Goal: Task Accomplishment & Management: Complete application form

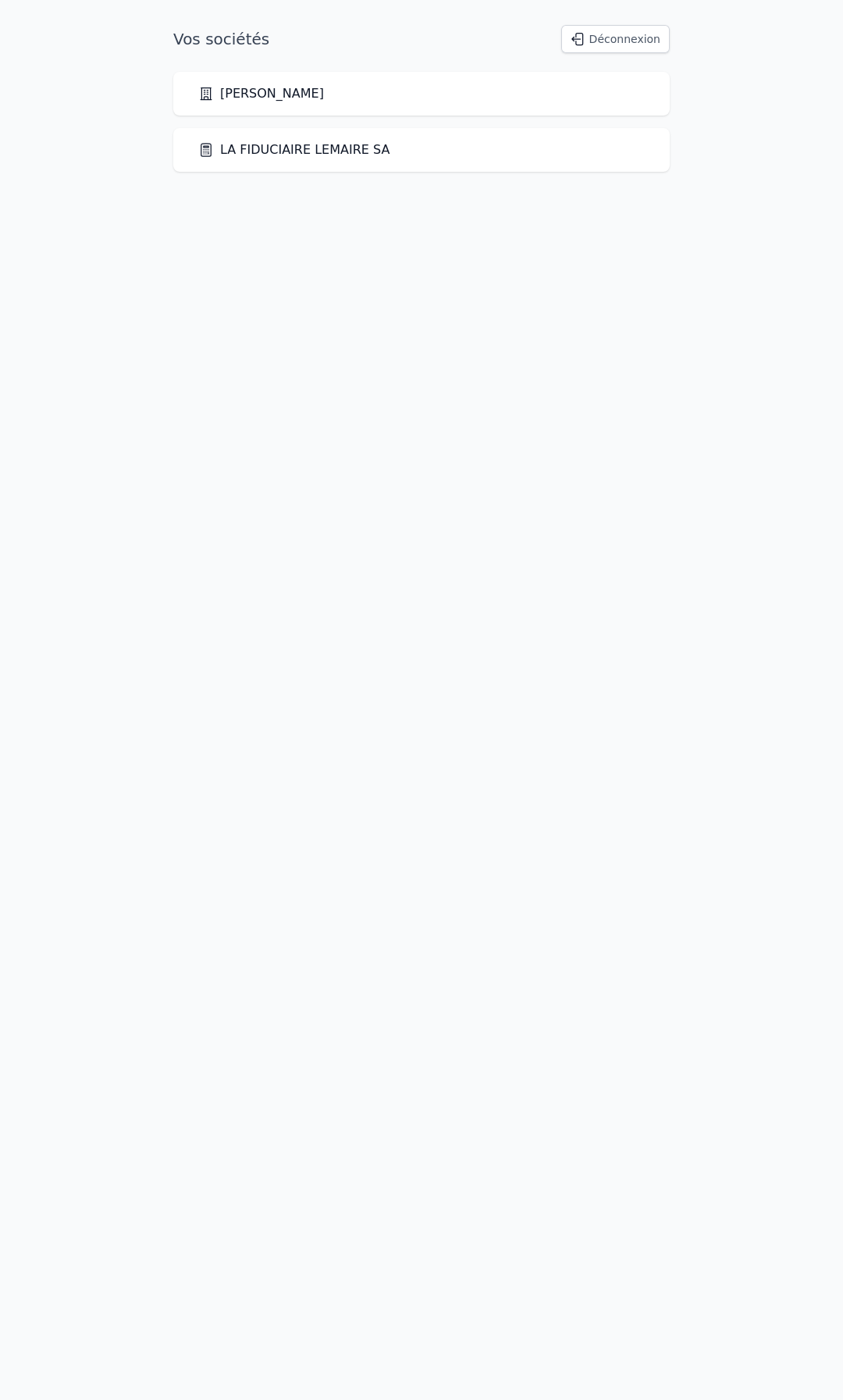
click at [273, 153] on link "LA FIDUCIAIRE LEMAIRE SA" at bounding box center [294, 149] width 191 height 19
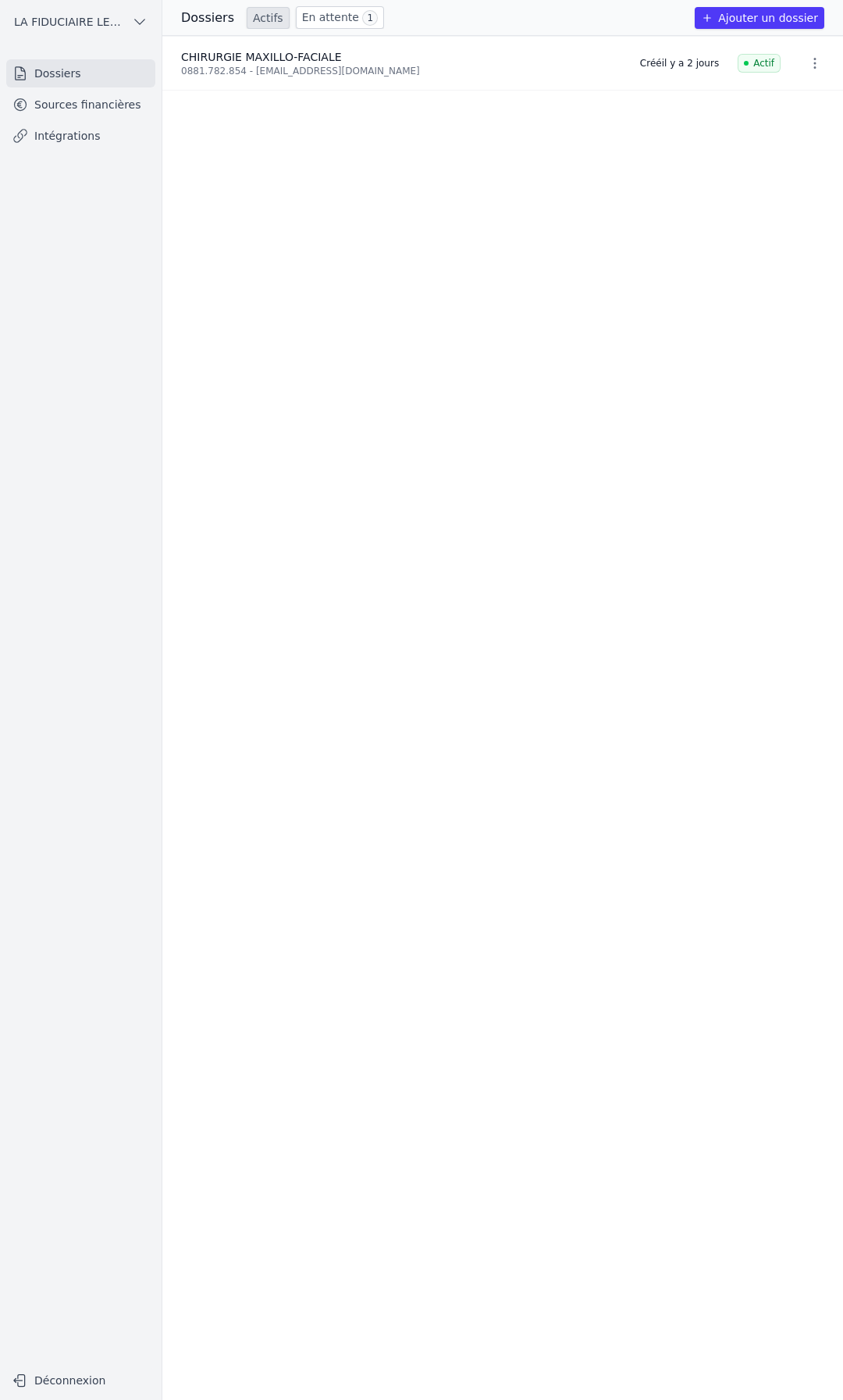
click at [328, 12] on link "En attente 1" at bounding box center [340, 18] width 88 height 23
click at [263, 17] on link "Actifs" at bounding box center [268, 18] width 43 height 22
click at [751, 18] on button "Ajouter un dossier" at bounding box center [760, 18] width 129 height 22
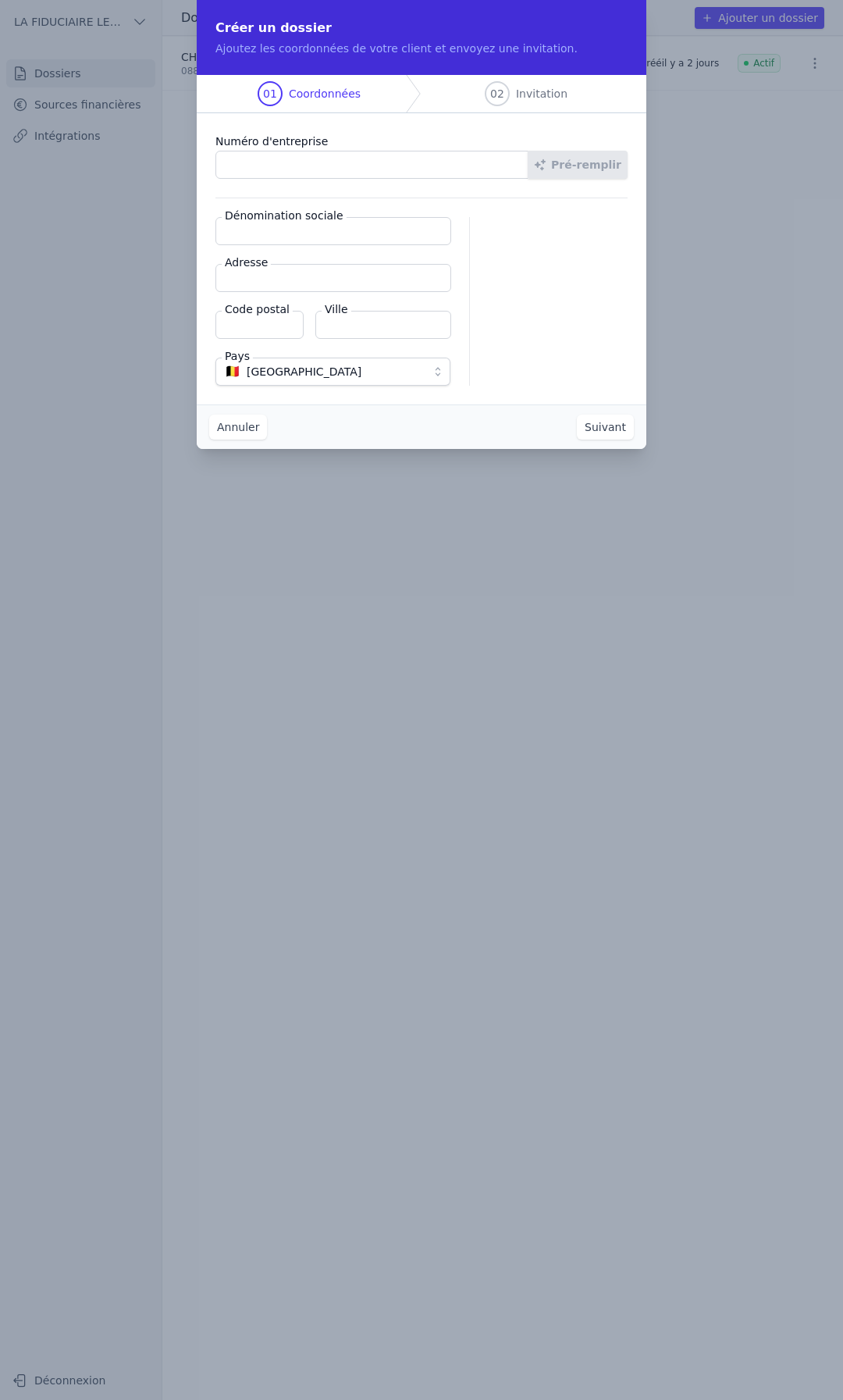
click at [283, 161] on input "Numéro d'entreprise" at bounding box center [371, 165] width 313 height 28
click at [268, 166] on input "Numéro d'entreprise" at bounding box center [371, 165] width 313 height 28
paste input "0797.969.708"
type input "0797.969.708"
click at [549, 173] on button "Pré-remplir" at bounding box center [577, 165] width 100 height 28
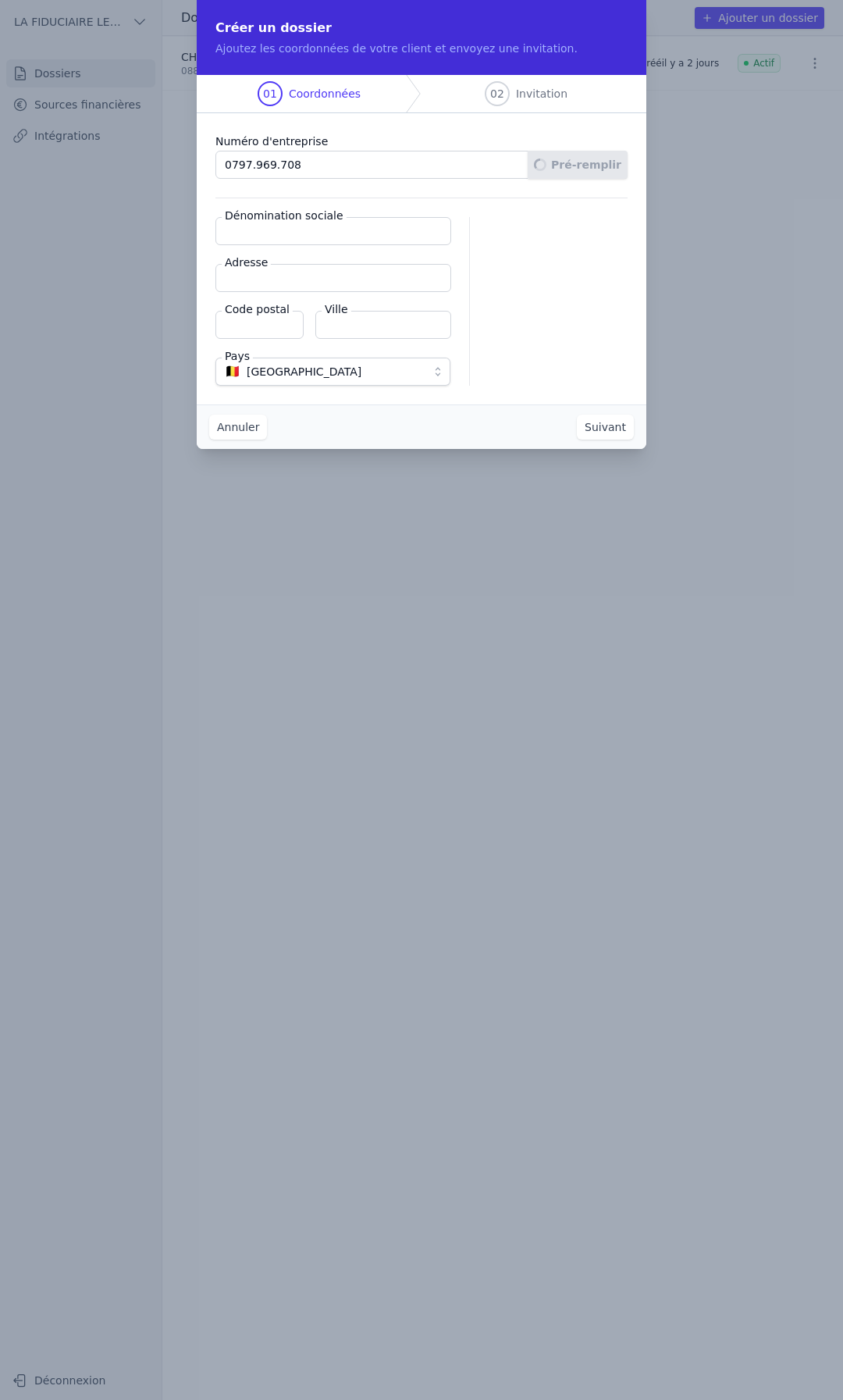
type input "HC HYPNO COSMETIC SRL"
type input "Rue des Flaches 59/3"
type input "6280"
type input "Gerpinnes"
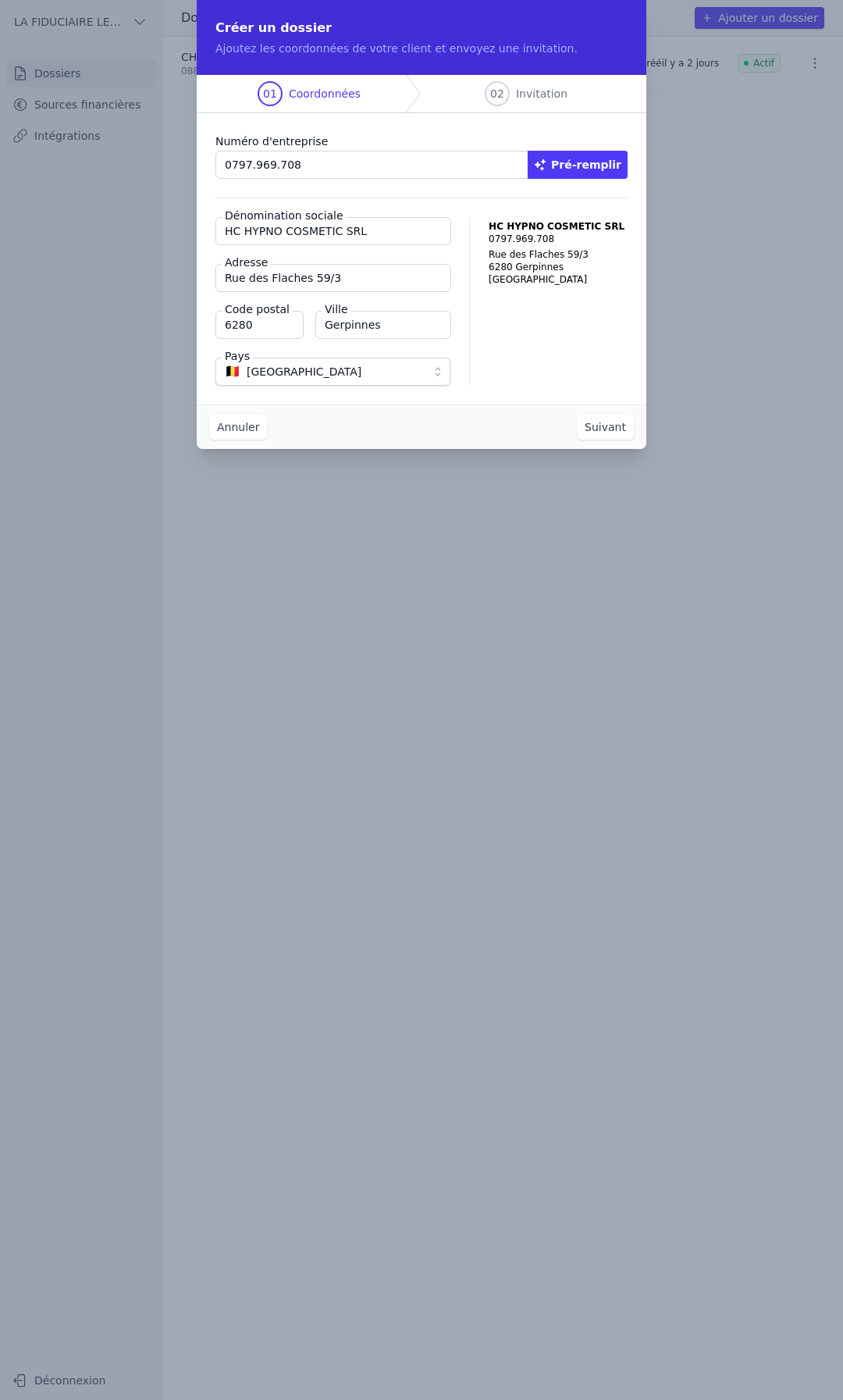
click at [589, 424] on button "Suivant" at bounding box center [605, 427] width 57 height 25
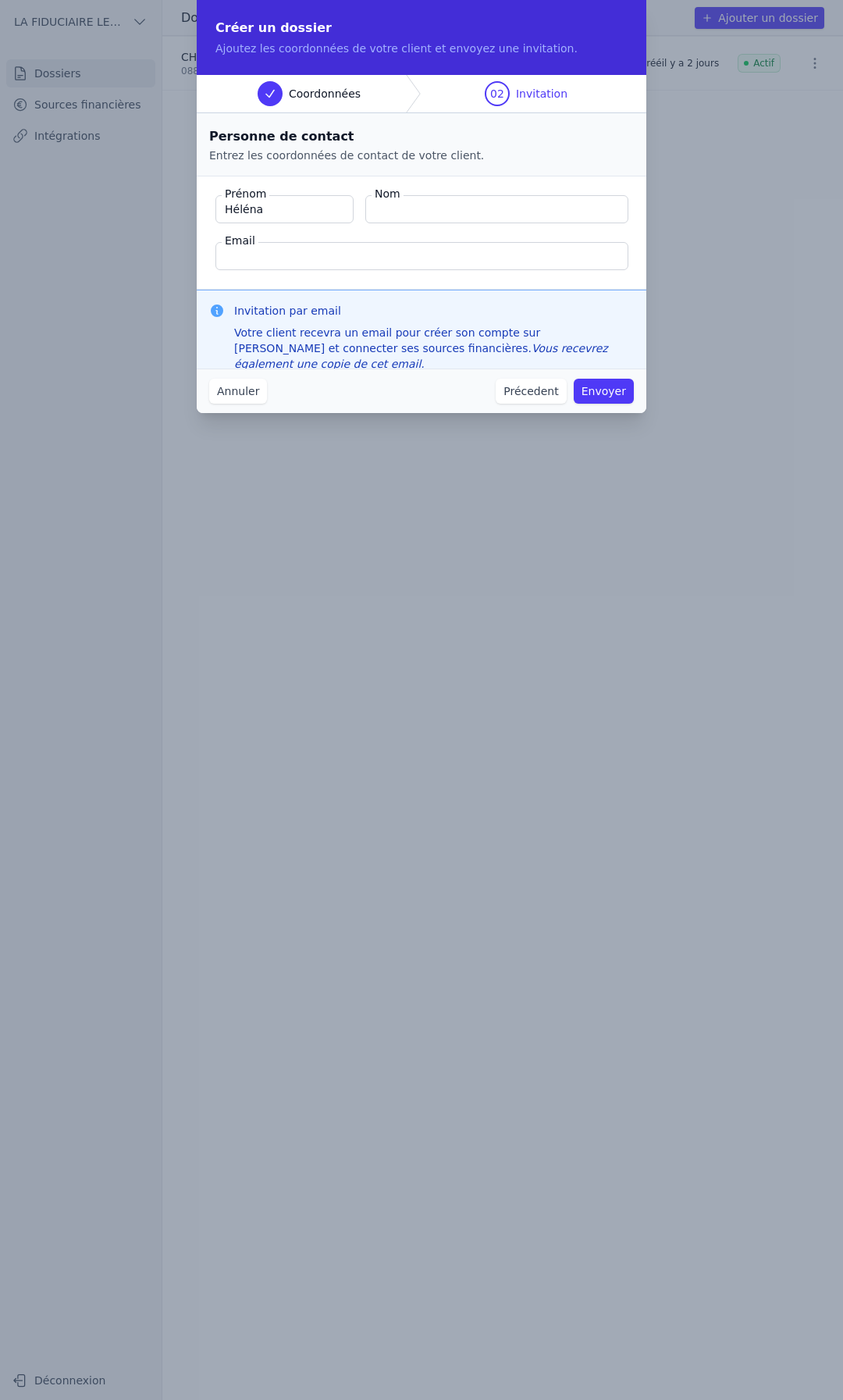
type input "Héléna"
type input "CUTTAIA"
click at [327, 262] on input "Email" at bounding box center [422, 256] width 413 height 28
paste input "hc.hypnocosmetic@gmail.com"
type input "hc.hypnocosmetic@gmail.com"
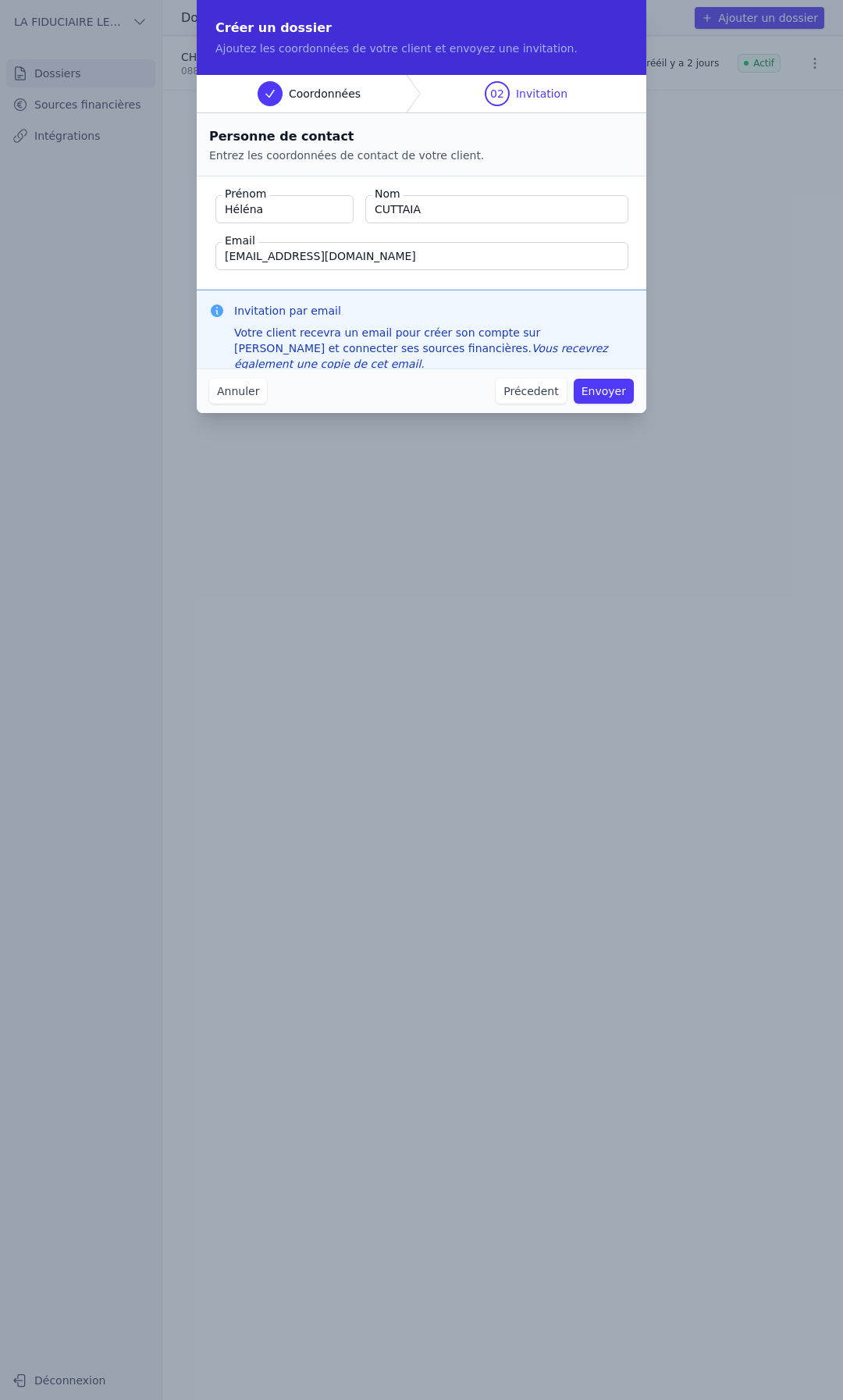
click at [598, 388] on button "Envoyer" at bounding box center [604, 391] width 60 height 25
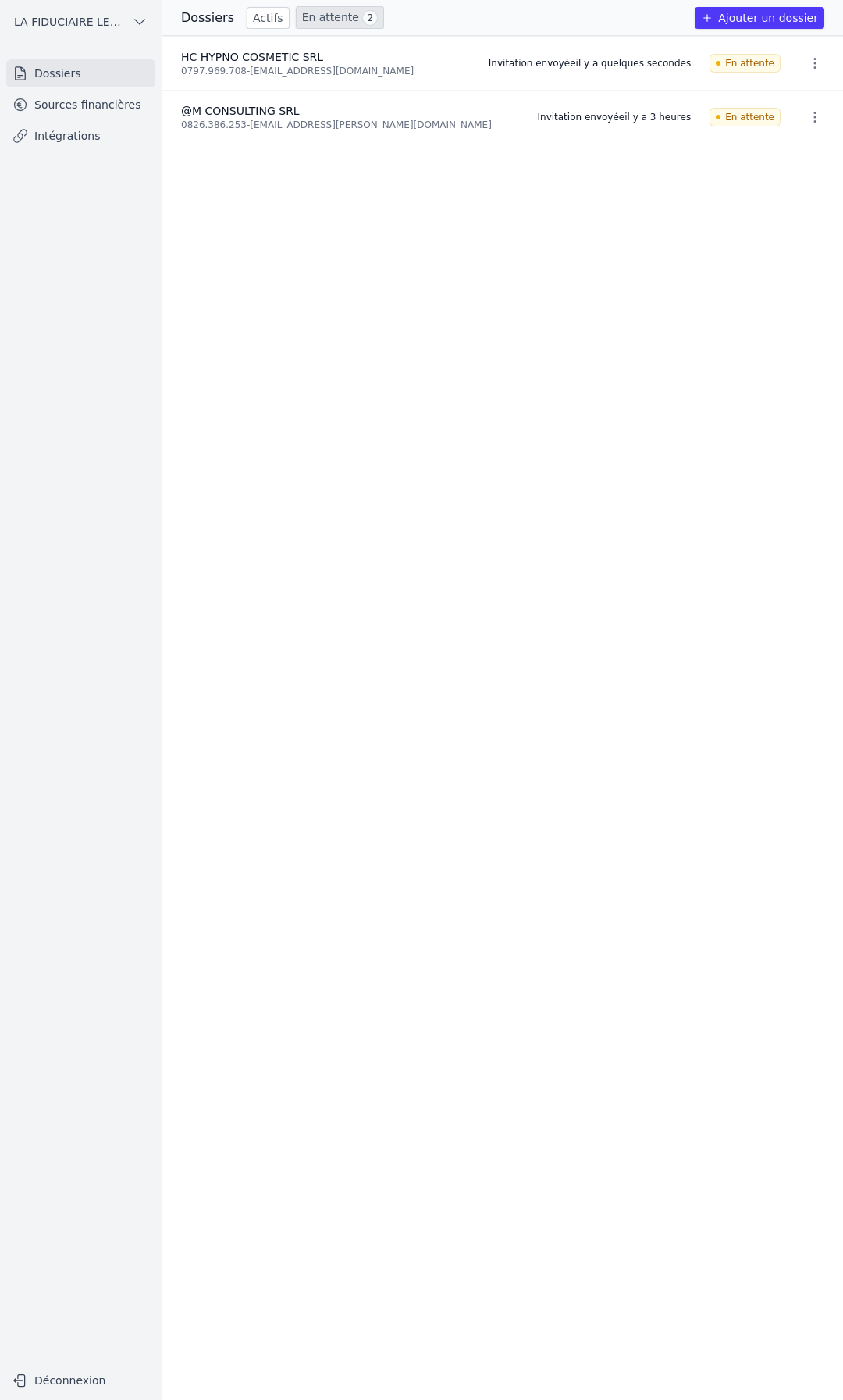
click at [320, 20] on link "En attente 2" at bounding box center [340, 18] width 88 height 23
click at [343, 20] on link "En attente 2" at bounding box center [340, 18] width 88 height 23
click at [263, 19] on link "Actifs" at bounding box center [268, 18] width 43 height 22
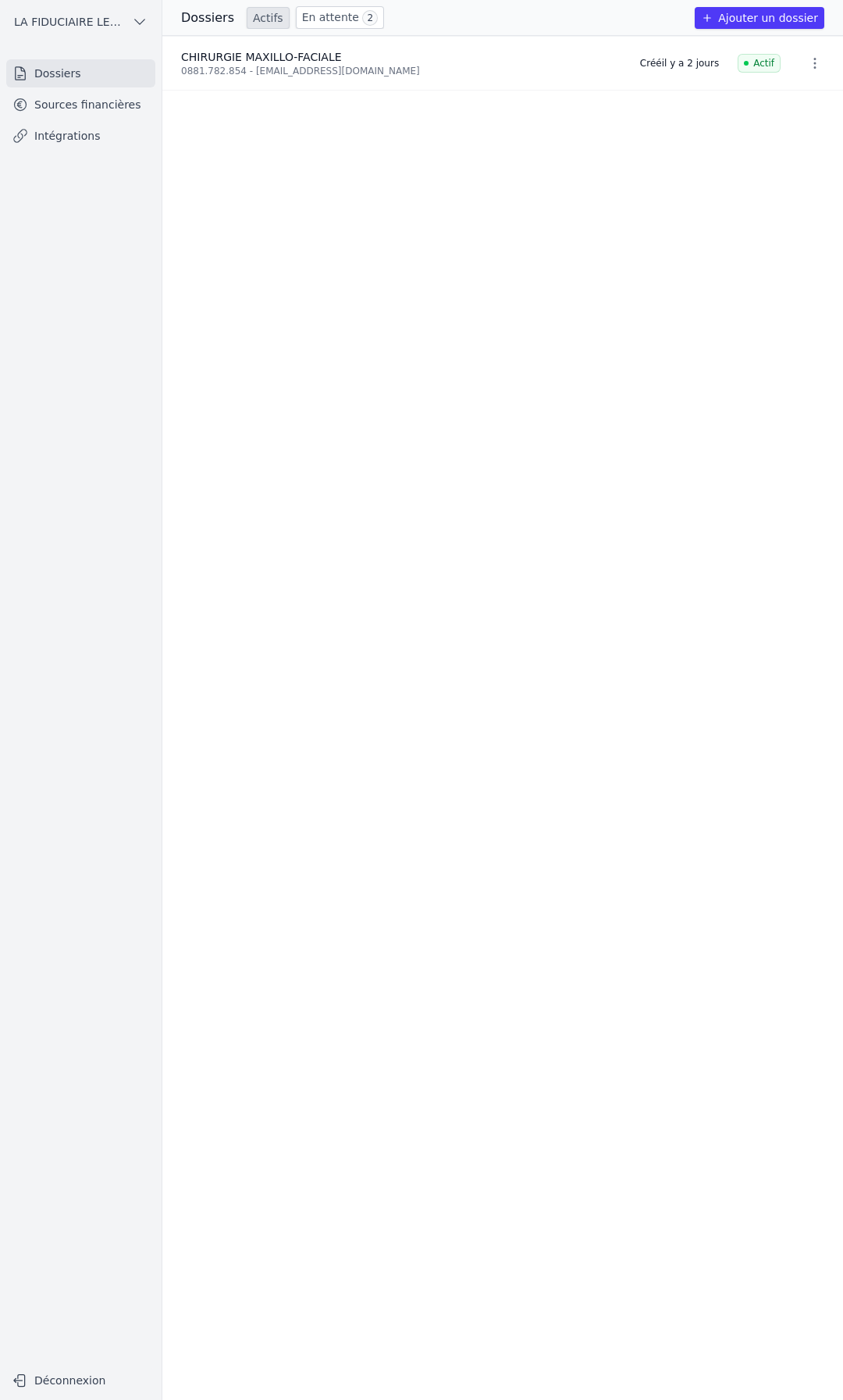
click at [303, 19] on link "En attente 2" at bounding box center [340, 18] width 88 height 23
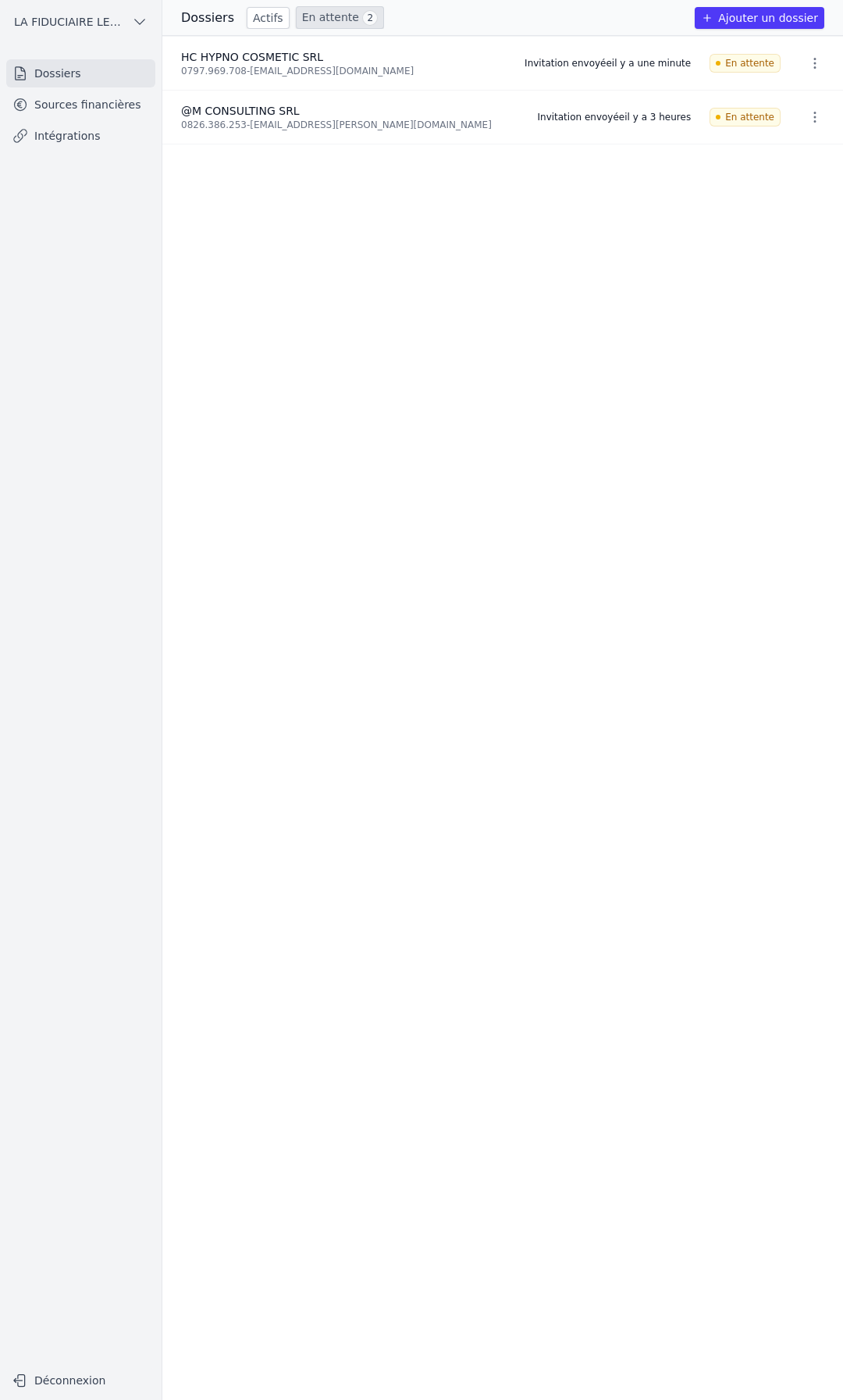
click at [266, 16] on link "Actifs" at bounding box center [268, 18] width 43 height 22
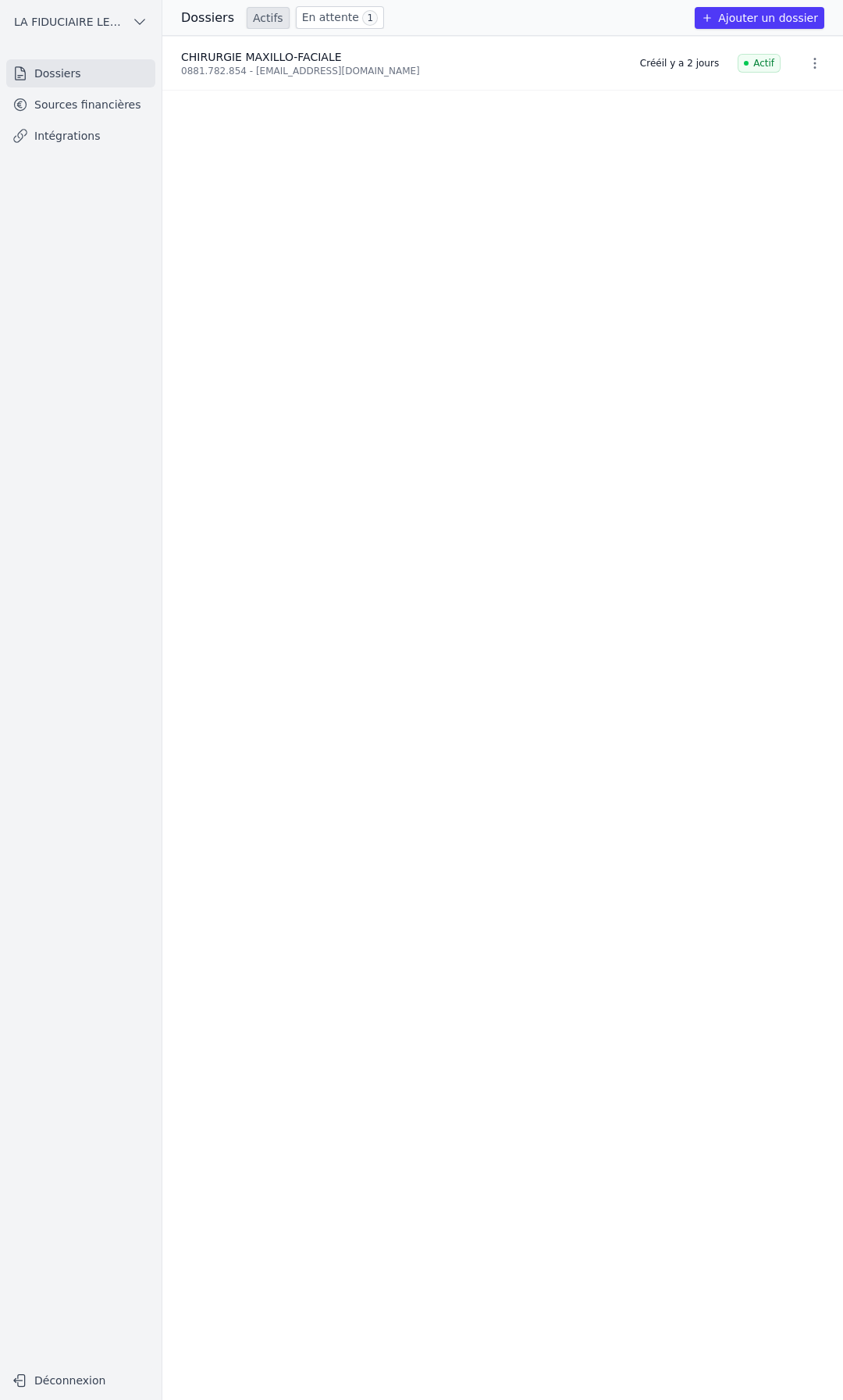
click at [363, 20] on span "1" at bounding box center [371, 18] width 16 height 16
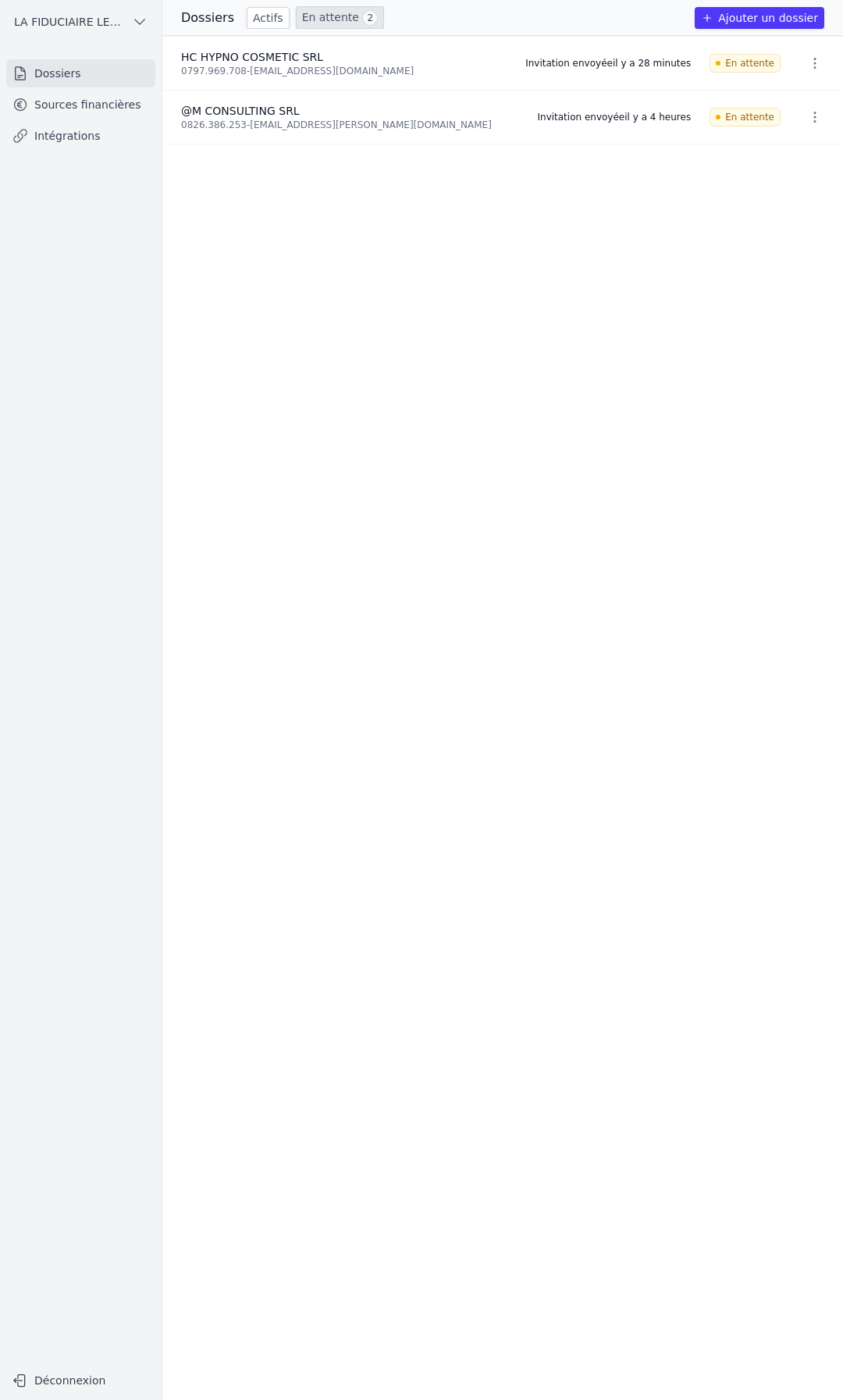
click at [271, 20] on link "Actifs" at bounding box center [268, 18] width 43 height 22
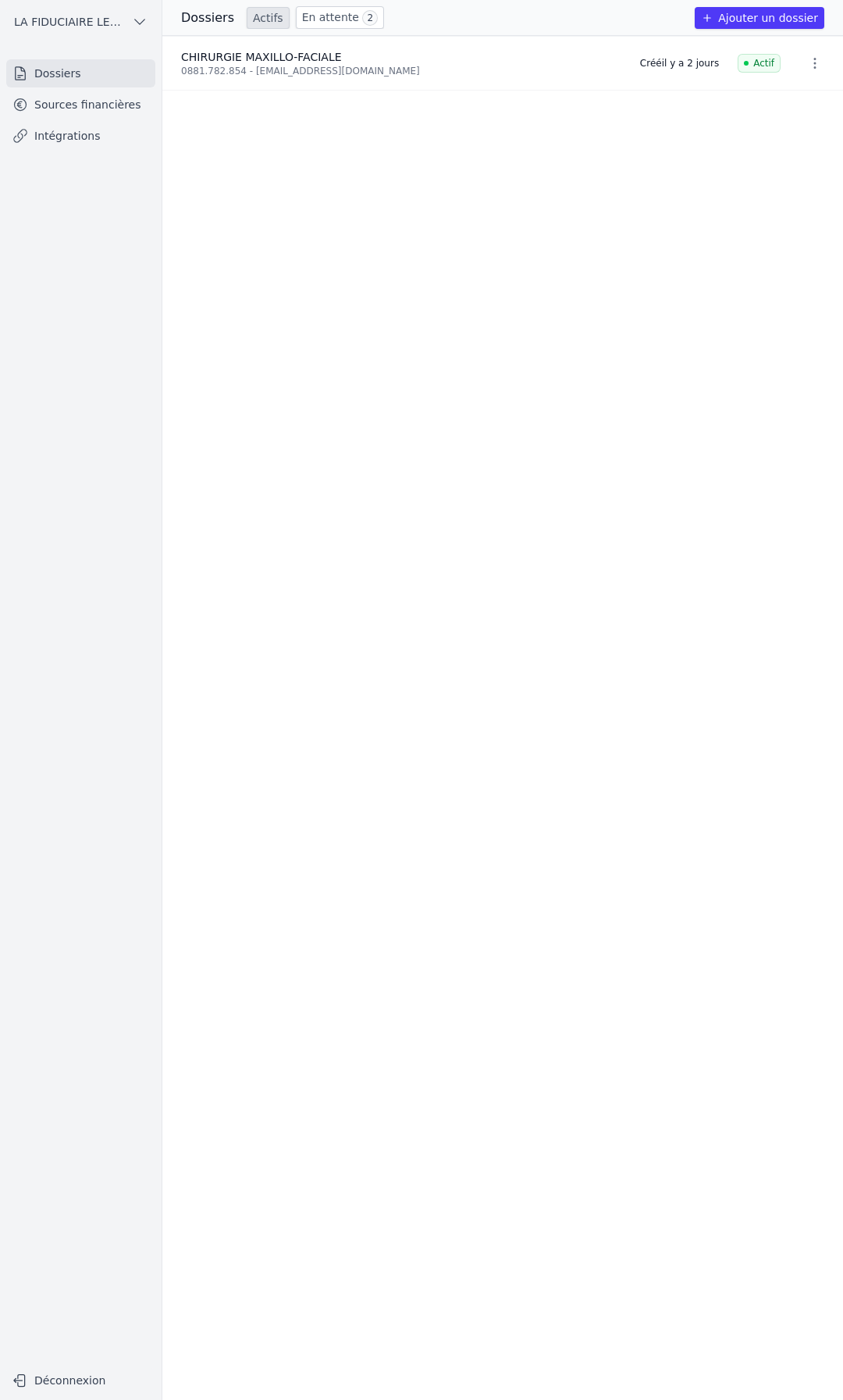
click at [296, 17] on link "En attente 2" at bounding box center [340, 18] width 88 height 23
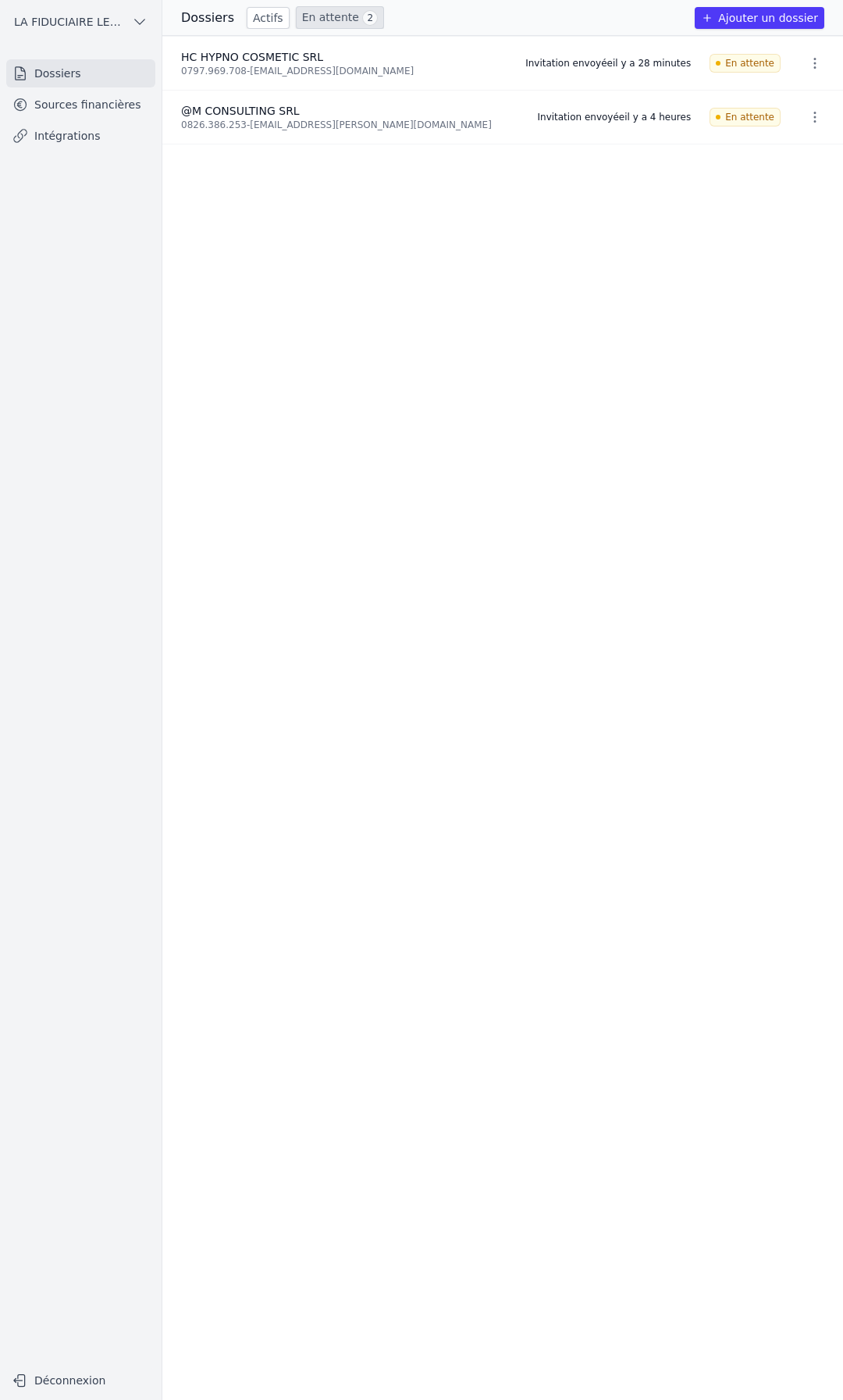
click at [136, 106] on link "Sources financières" at bounding box center [81, 105] width 149 height 28
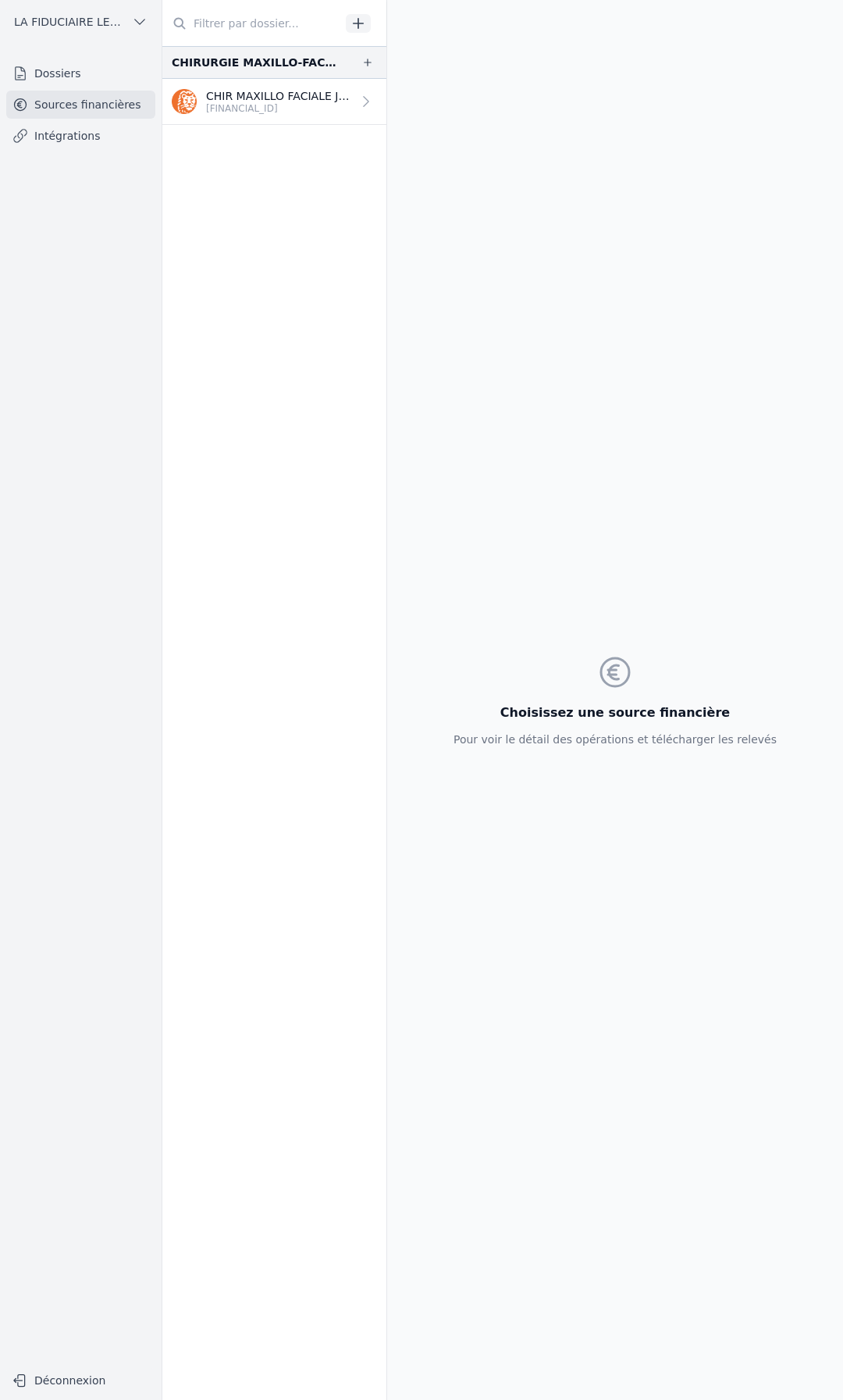
click at [124, 127] on link "Intégrations" at bounding box center [81, 136] width 149 height 28
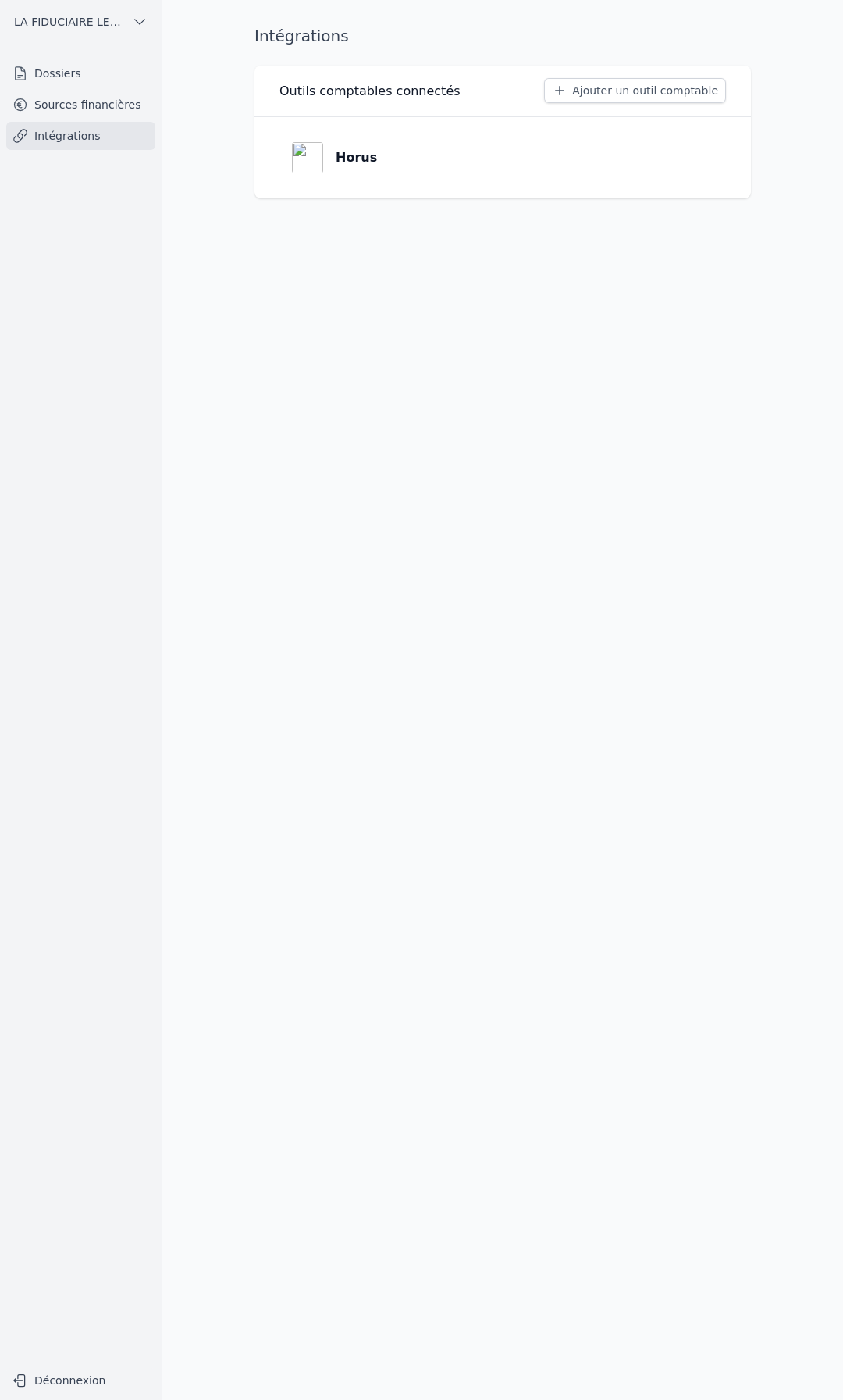
click at [127, 83] on link "Dossiers" at bounding box center [81, 74] width 149 height 28
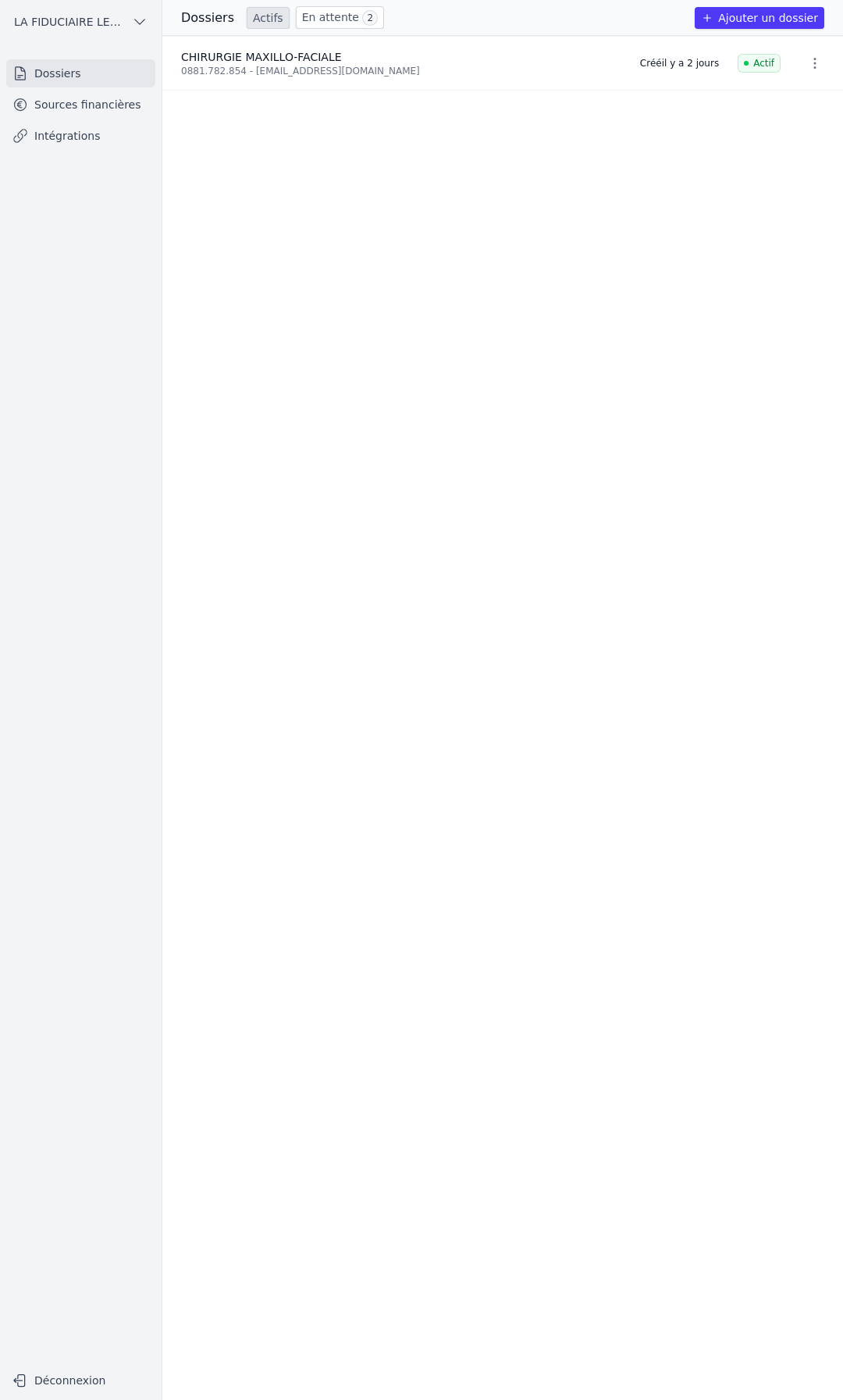
click at [813, 59] on icon "button" at bounding box center [815, 64] width 16 height 16
click at [320, 23] on div at bounding box center [421, 700] width 843 height 1400
click at [728, 20] on button "Ajouter un dossier" at bounding box center [760, 18] width 129 height 22
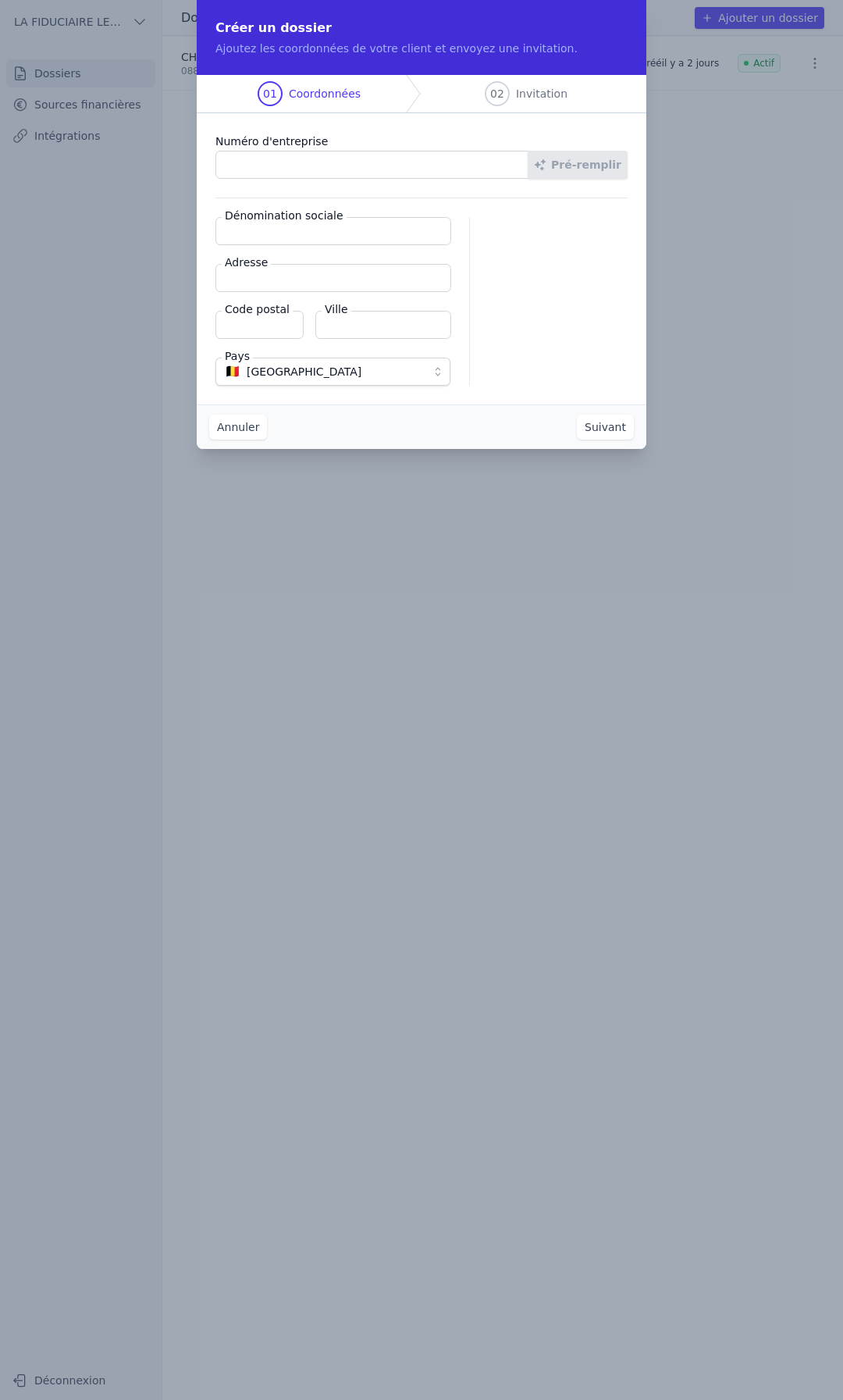
click at [236, 433] on button "Annuler" at bounding box center [238, 427] width 58 height 25
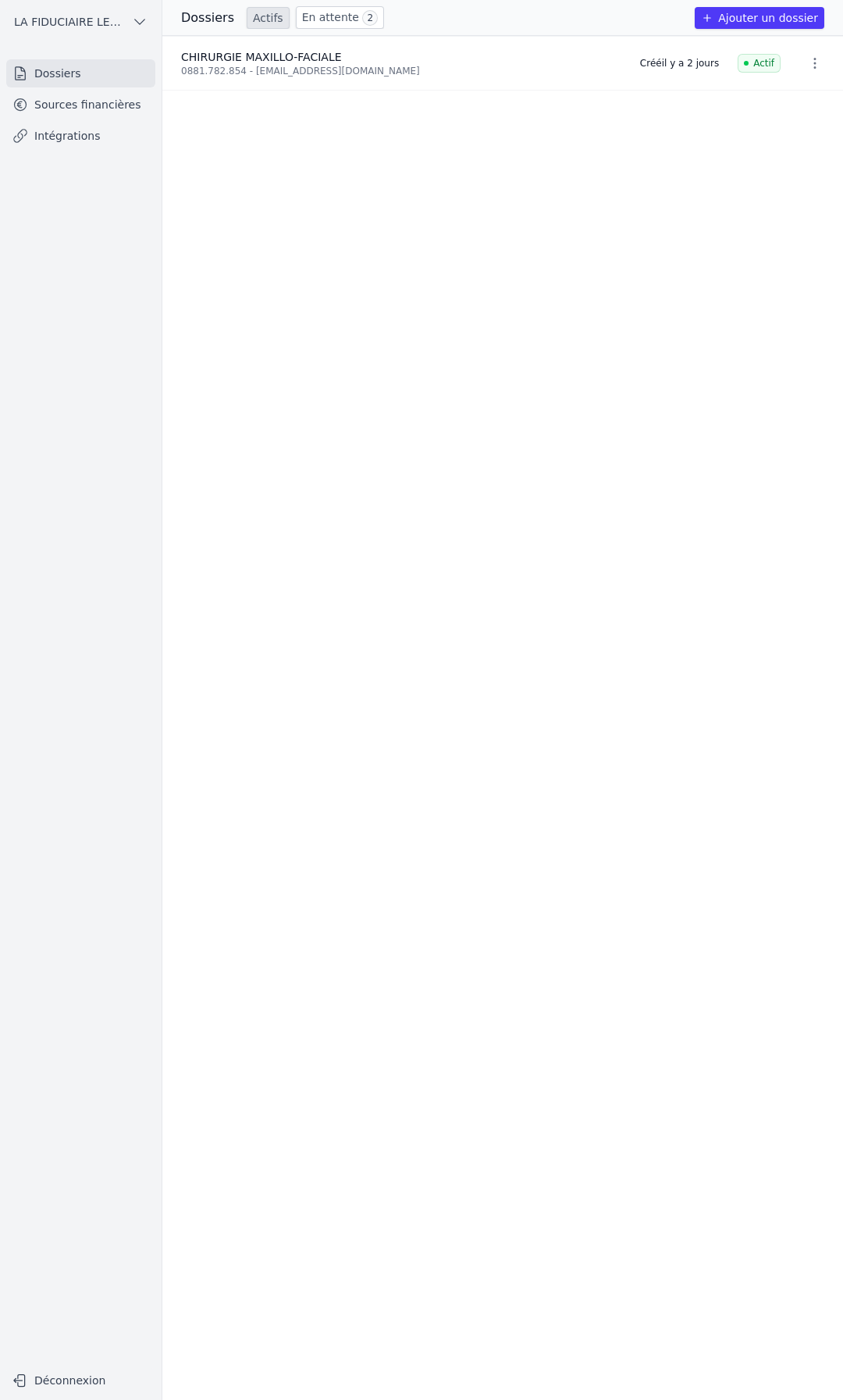
click at [94, 106] on link "Sources financières" at bounding box center [81, 105] width 149 height 28
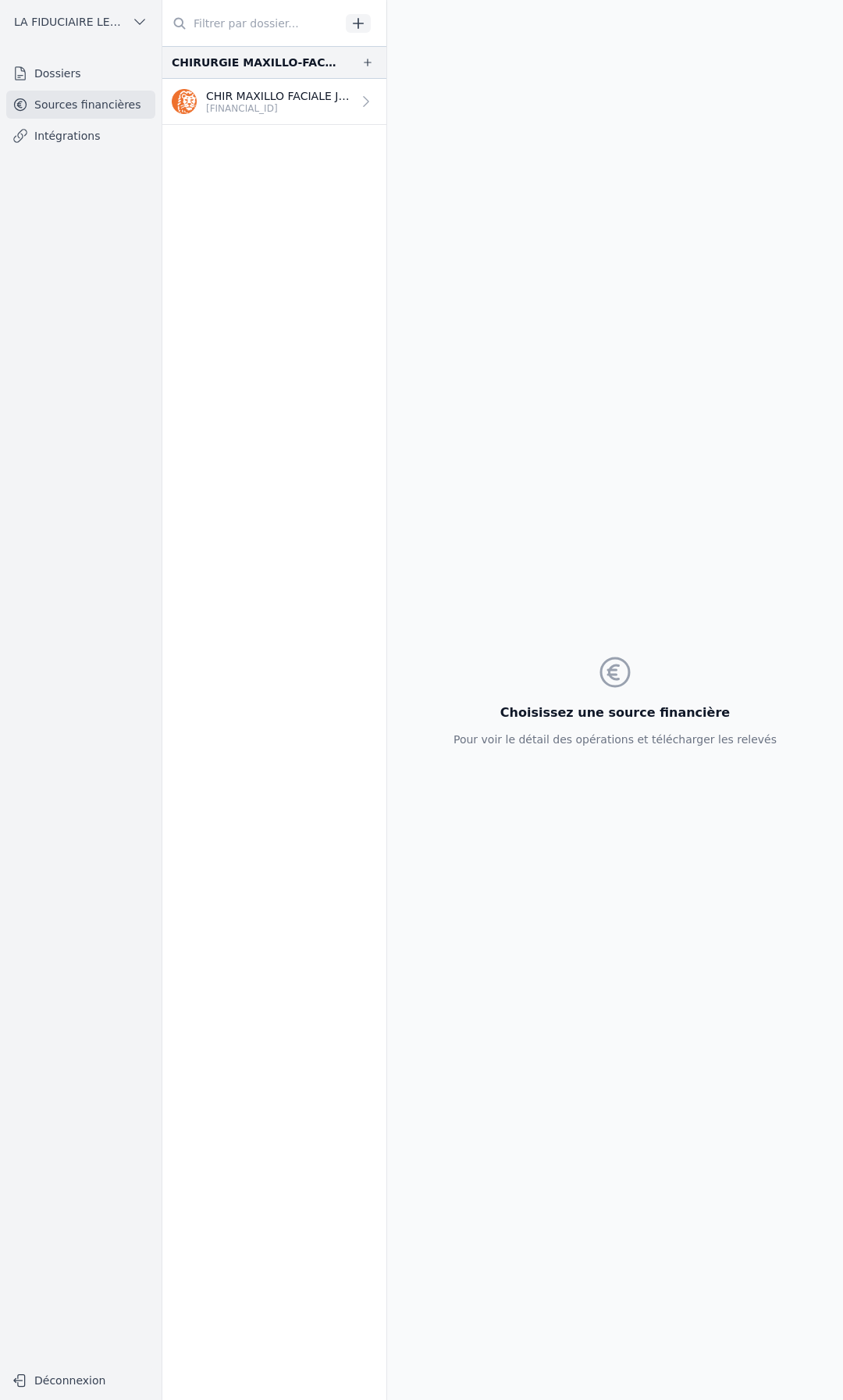
click at [230, 101] on p "CHIR MAXILLO FACIALE JFD SPRL" at bounding box center [278, 96] width 146 height 16
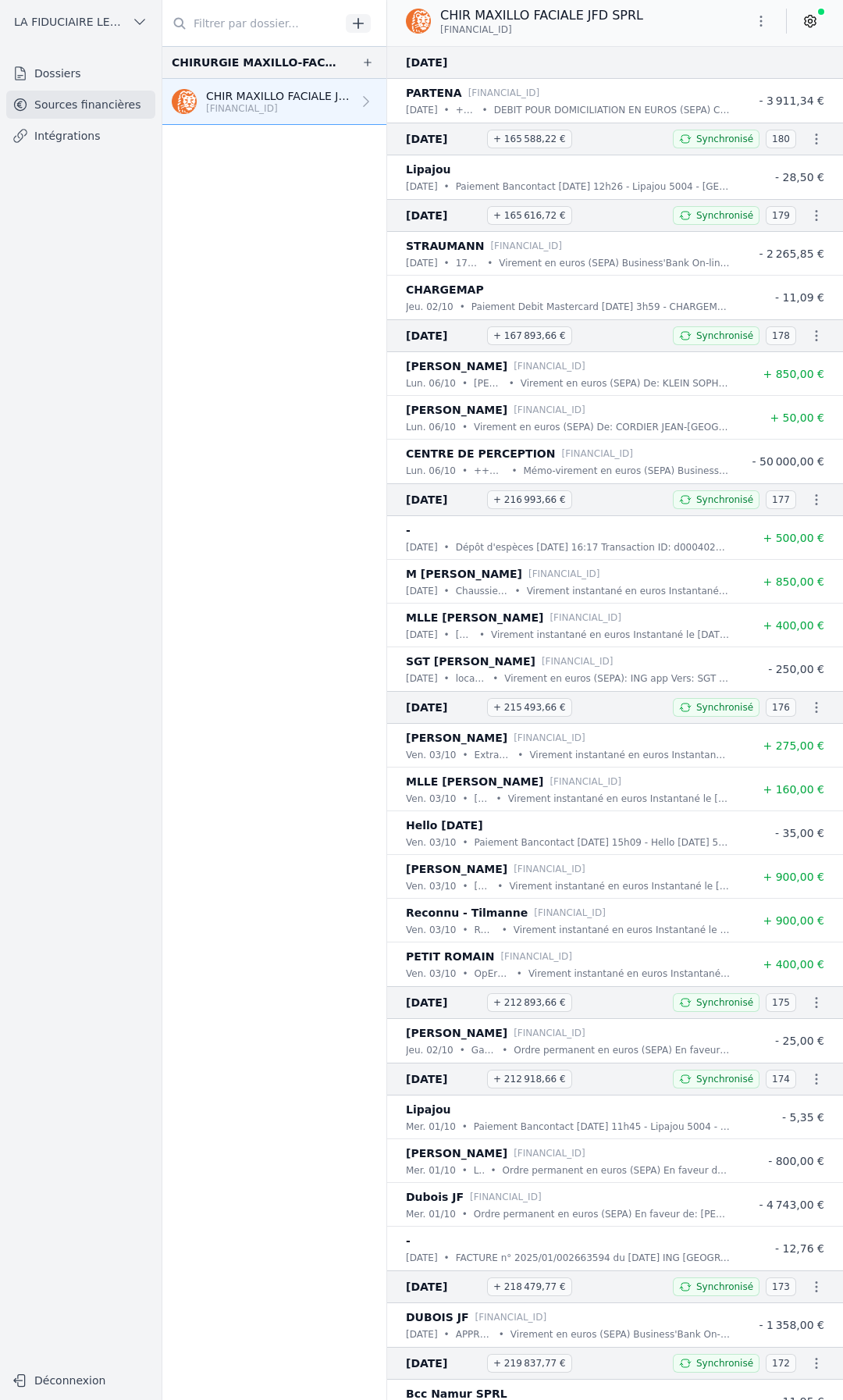
click at [759, 20] on icon "button" at bounding box center [761, 21] width 16 height 16
click at [366, 29] on div at bounding box center [421, 700] width 843 height 1400
click at [358, 23] on icon "button" at bounding box center [358, 22] width 10 height 10
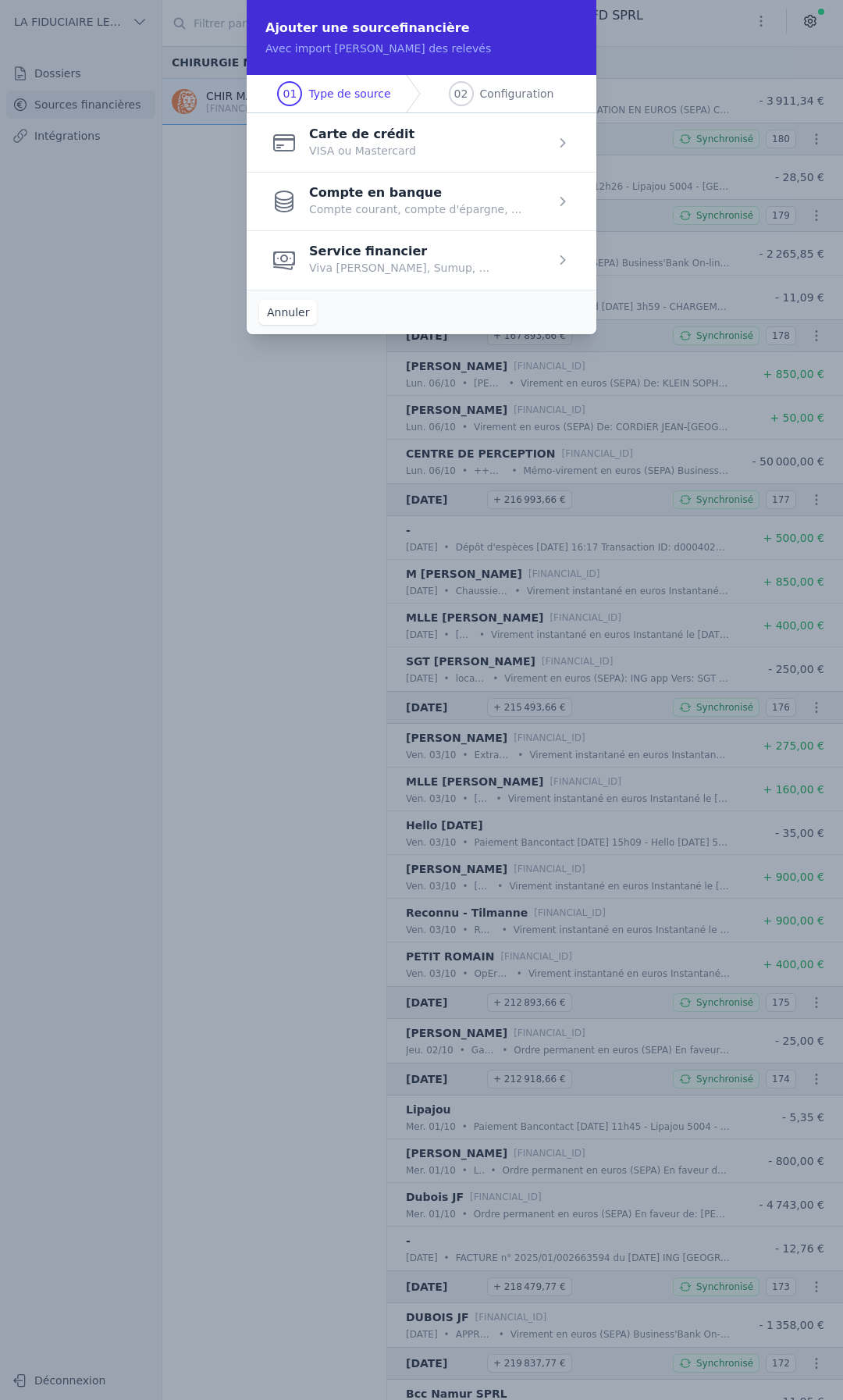
click at [397, 254] on span "button" at bounding box center [421, 260] width 349 height 59
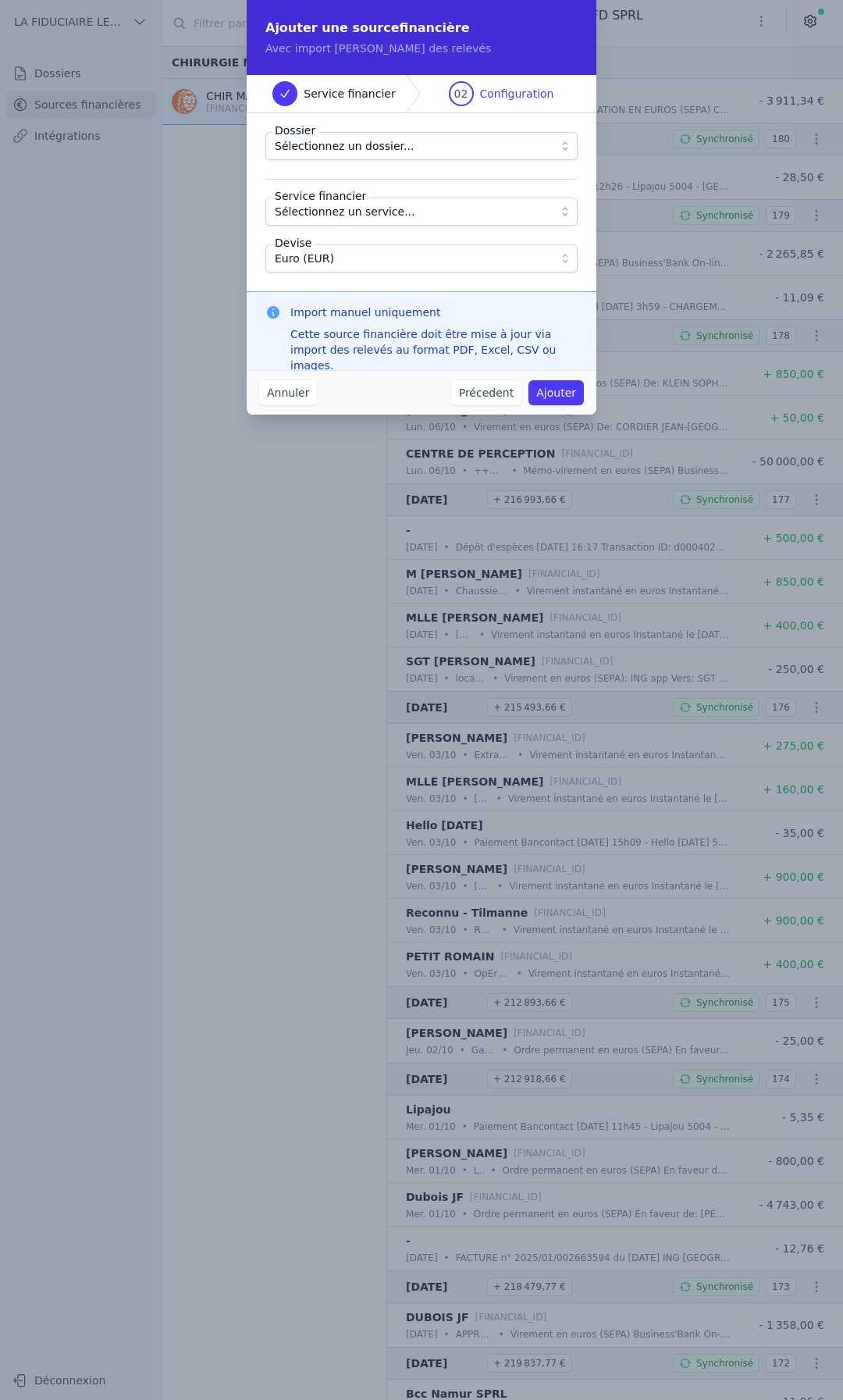
click at [418, 211] on span "Sélectionnez un service..." at bounding box center [410, 211] width 271 height 19
click at [304, 395] on button "Annuler" at bounding box center [287, 393] width 58 height 25
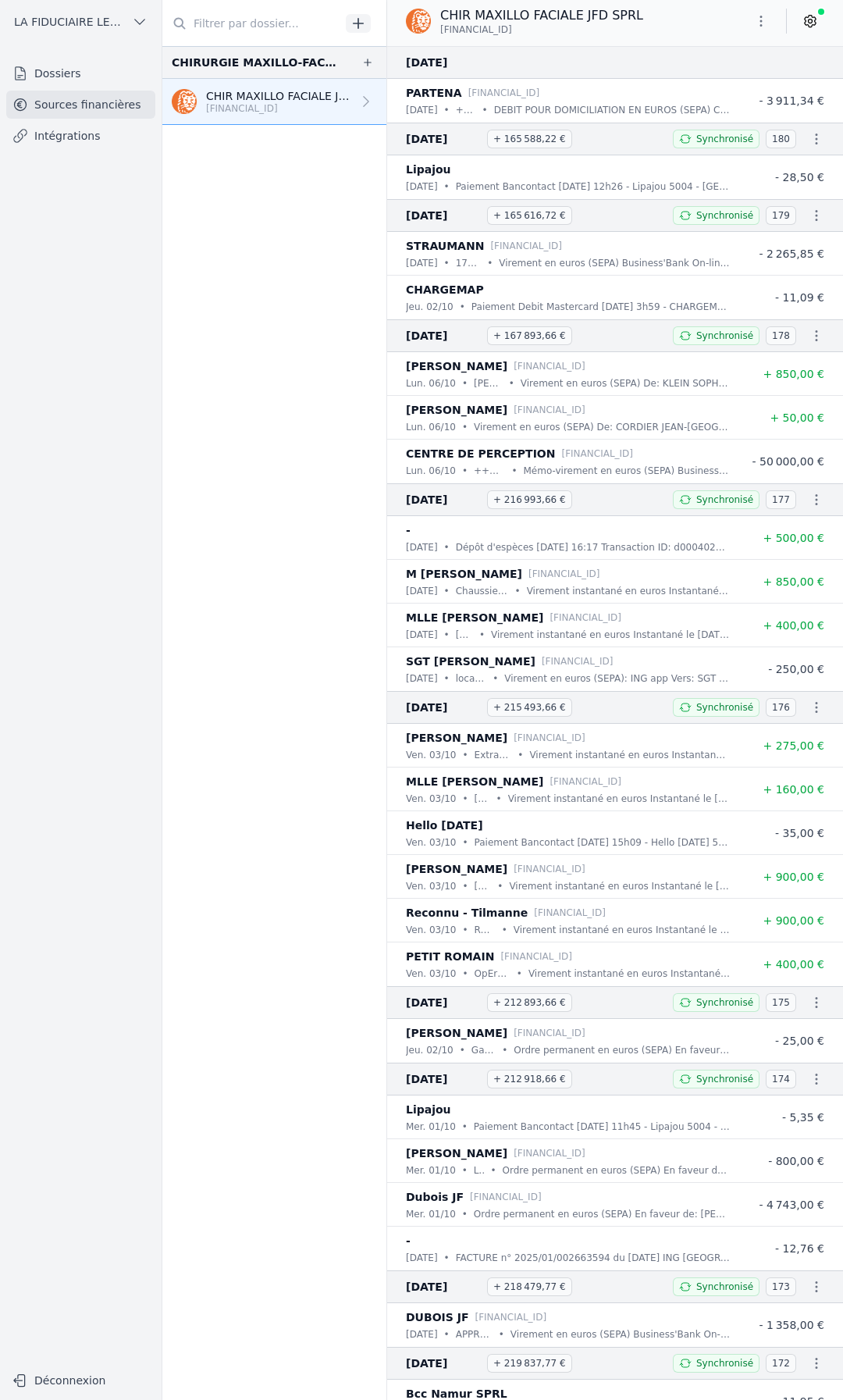
click at [102, 85] on link "Dossiers" at bounding box center [81, 74] width 149 height 28
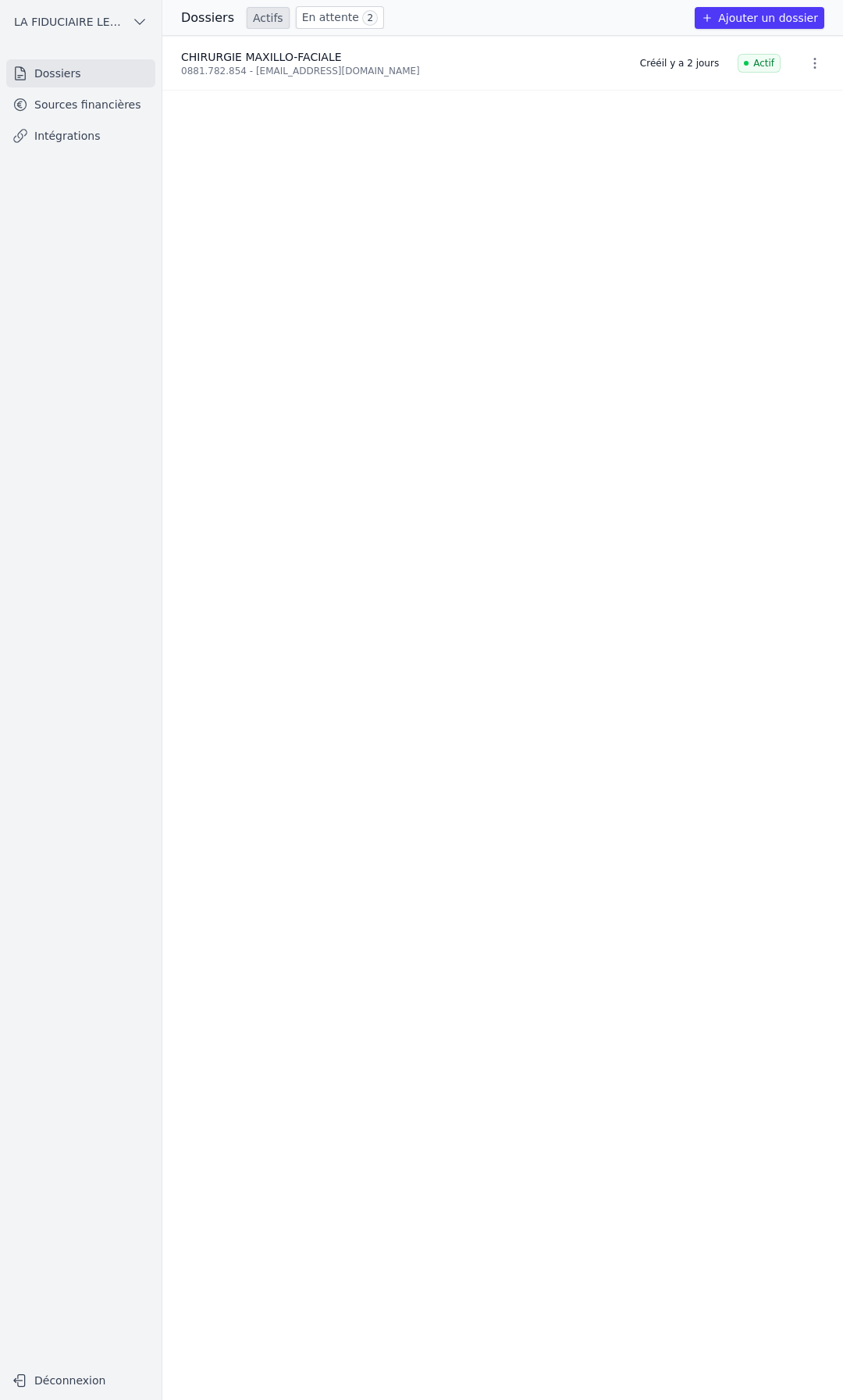
click at [316, 12] on link "En attente 2" at bounding box center [340, 18] width 88 height 23
